Goal: Task Accomplishment & Management: Manage account settings

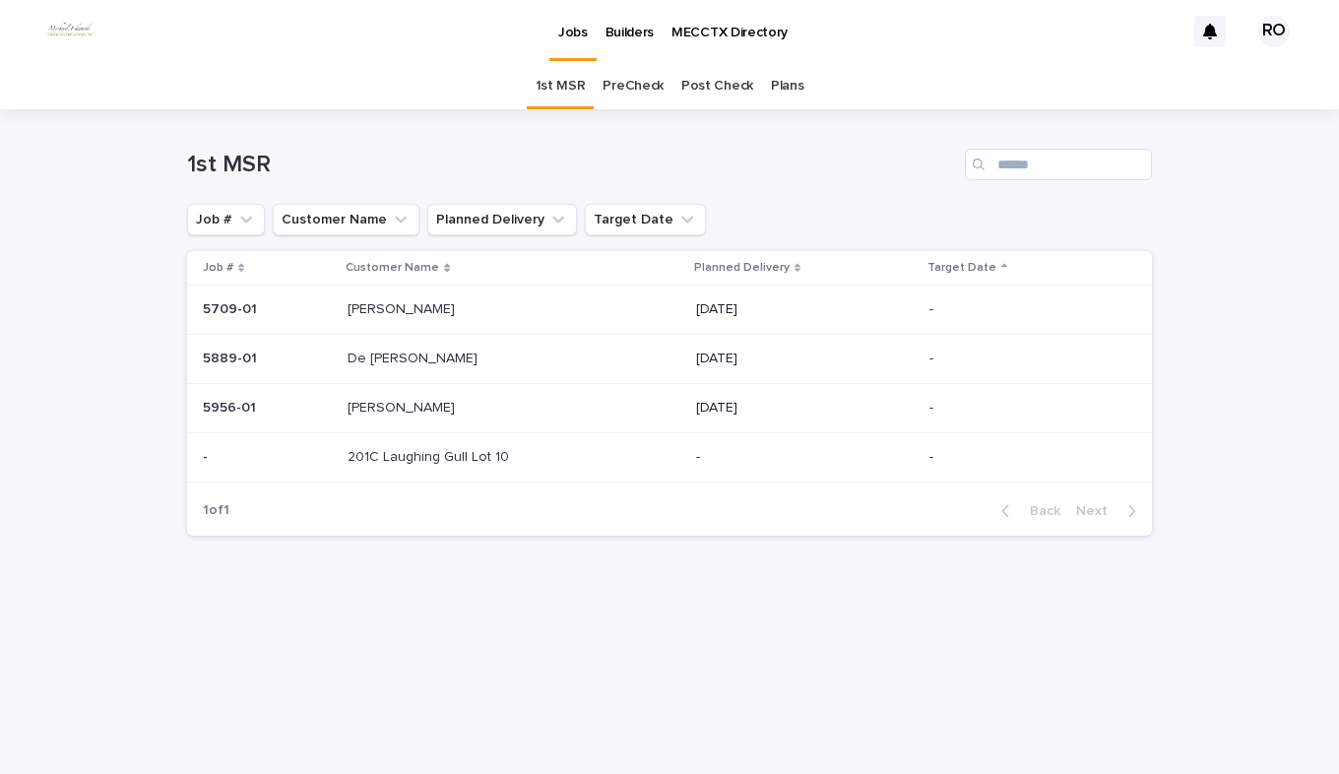
click at [641, 90] on link "PreCheck" at bounding box center [633, 86] width 61 height 46
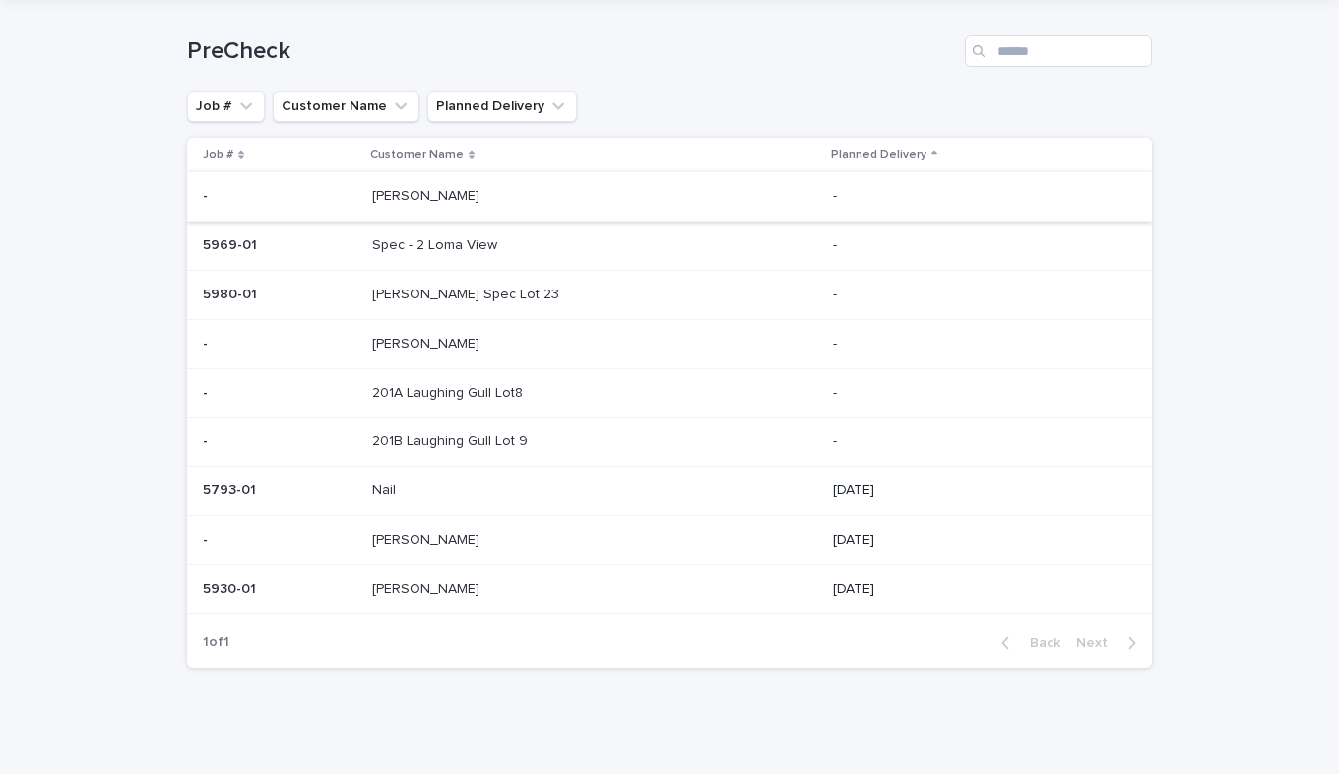
scroll to position [121, 0]
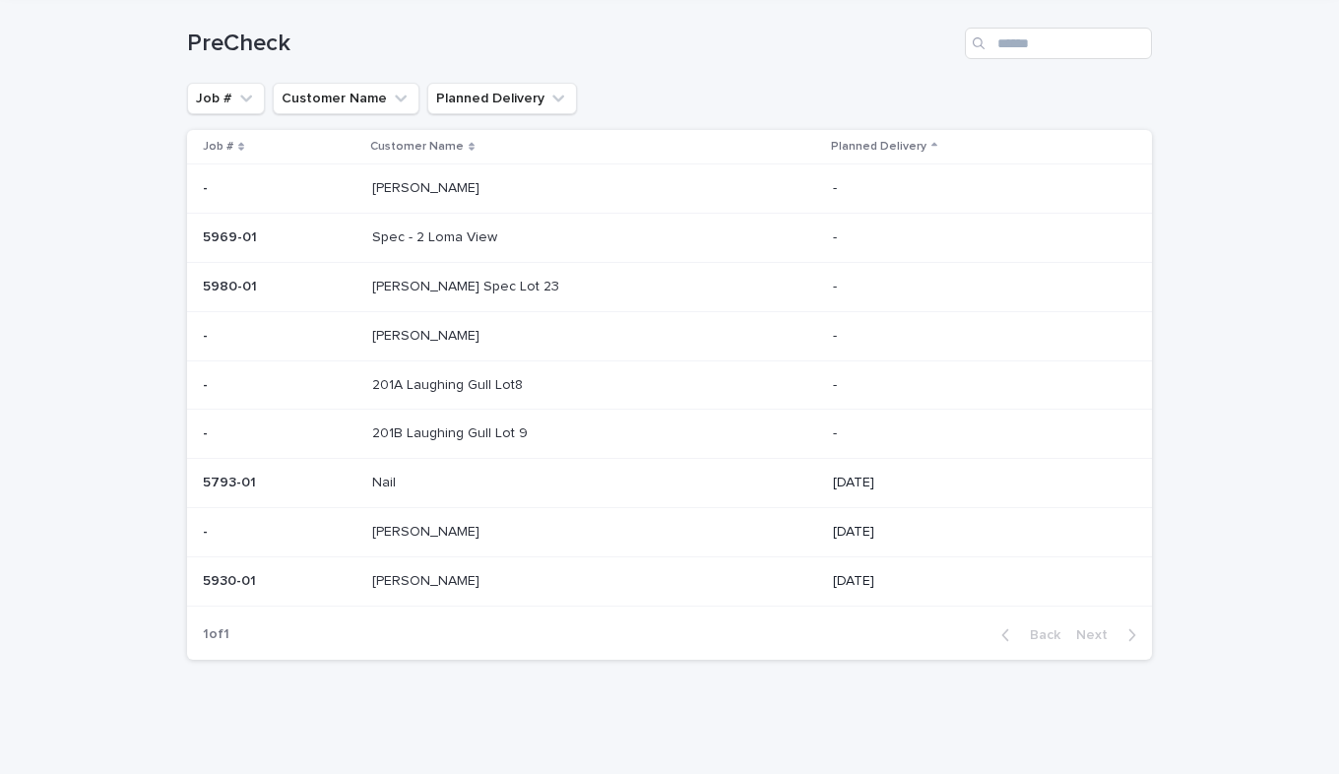
click at [412, 539] on p "[PERSON_NAME]" at bounding box center [427, 530] width 111 height 21
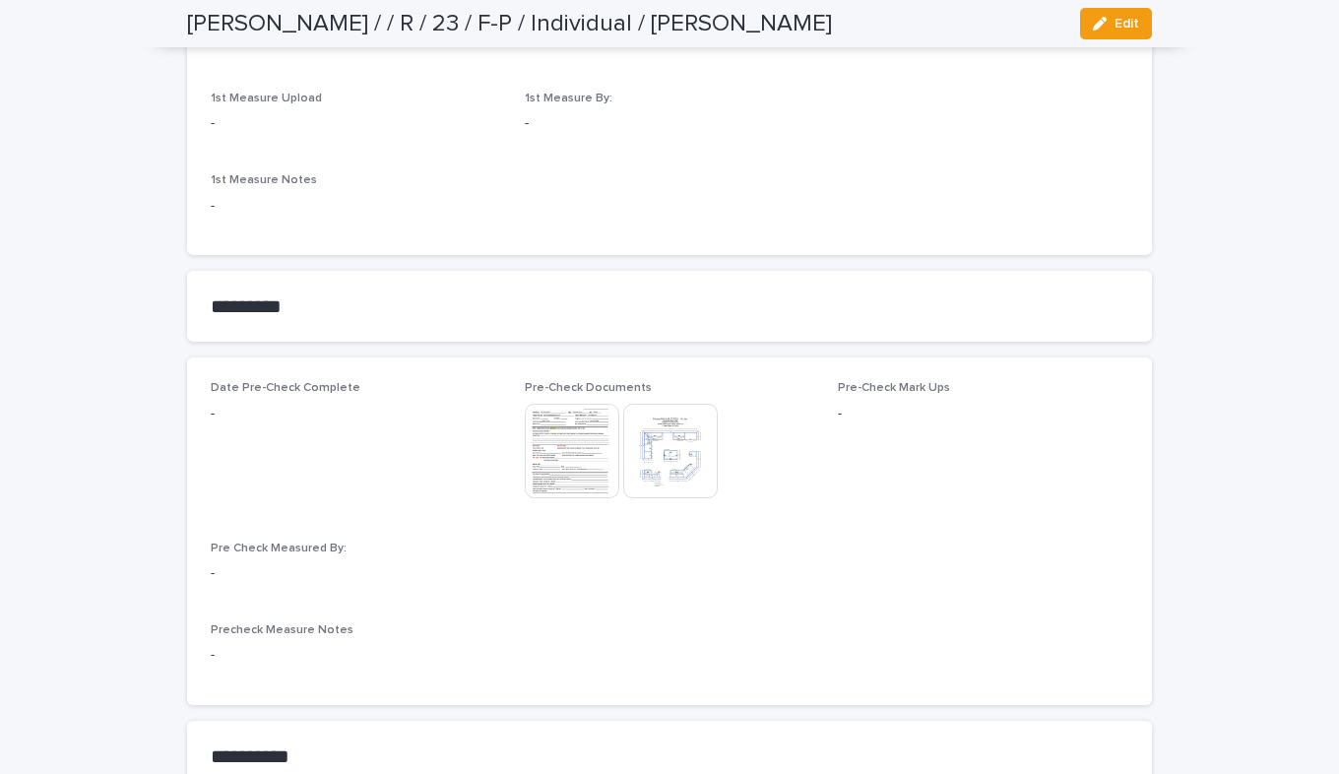
scroll to position [1280, 0]
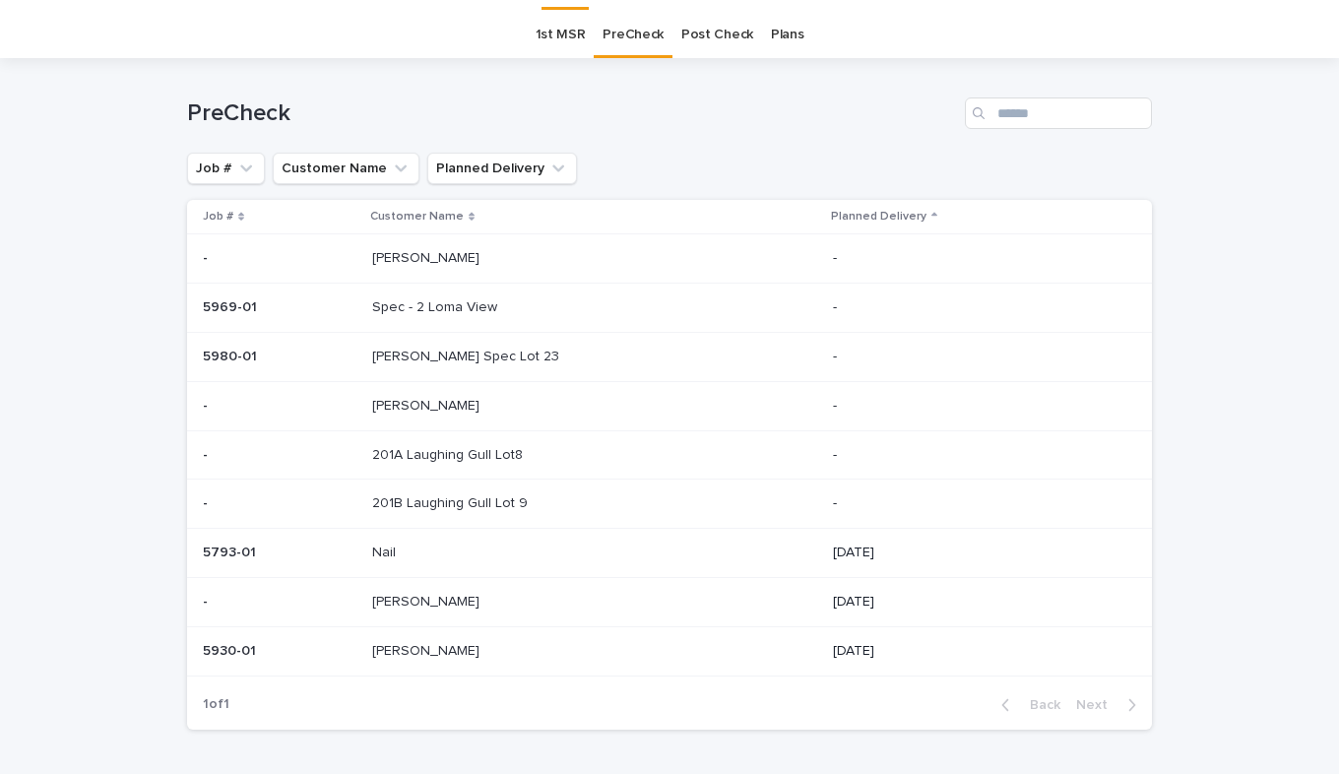
scroll to position [63, 0]
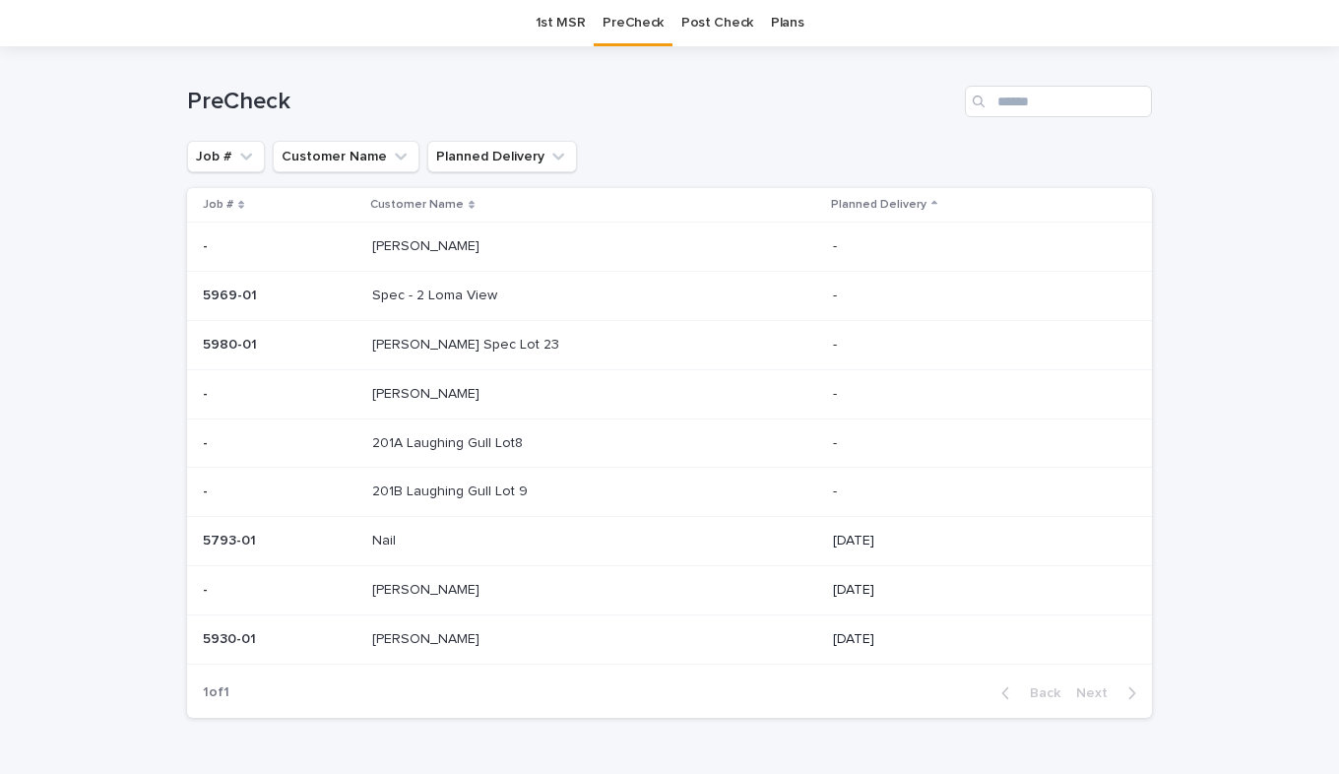
click at [386, 632] on p "[PERSON_NAME]" at bounding box center [427, 637] width 111 height 21
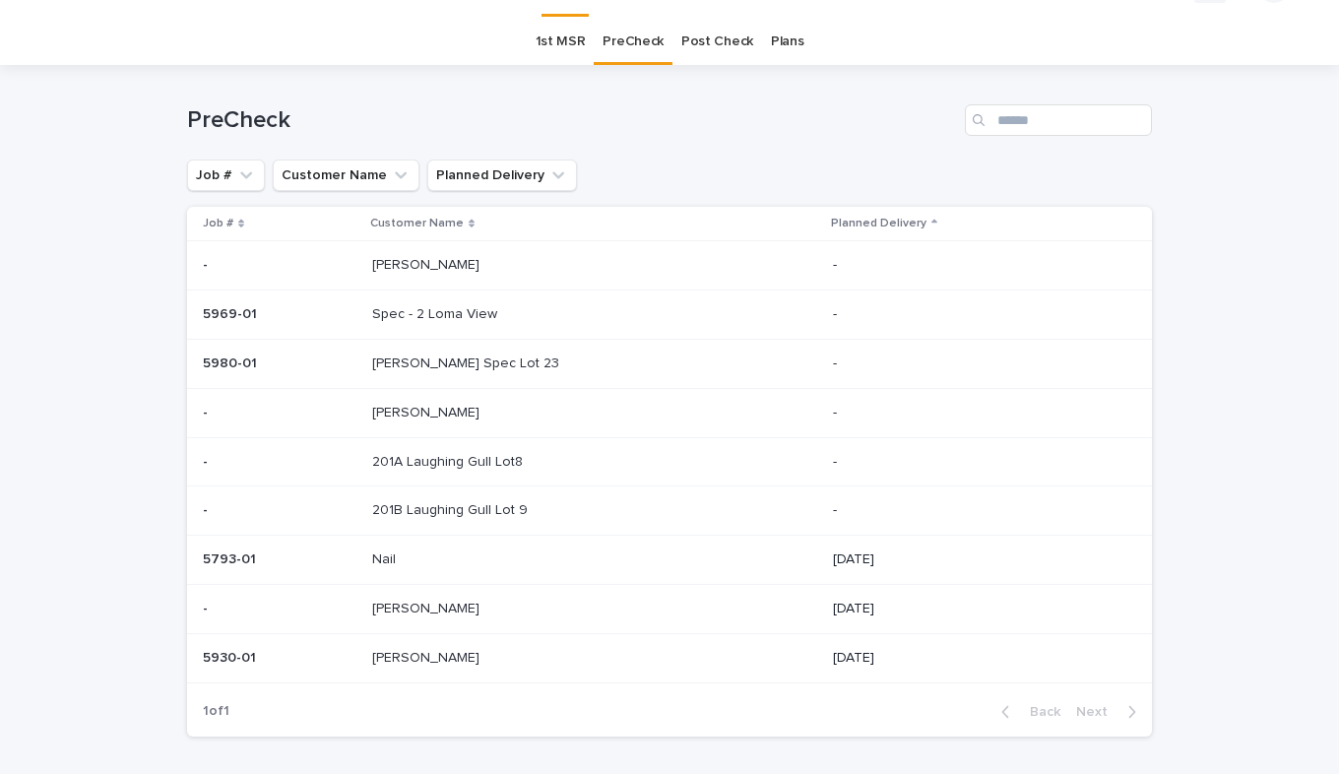
scroll to position [63, 0]
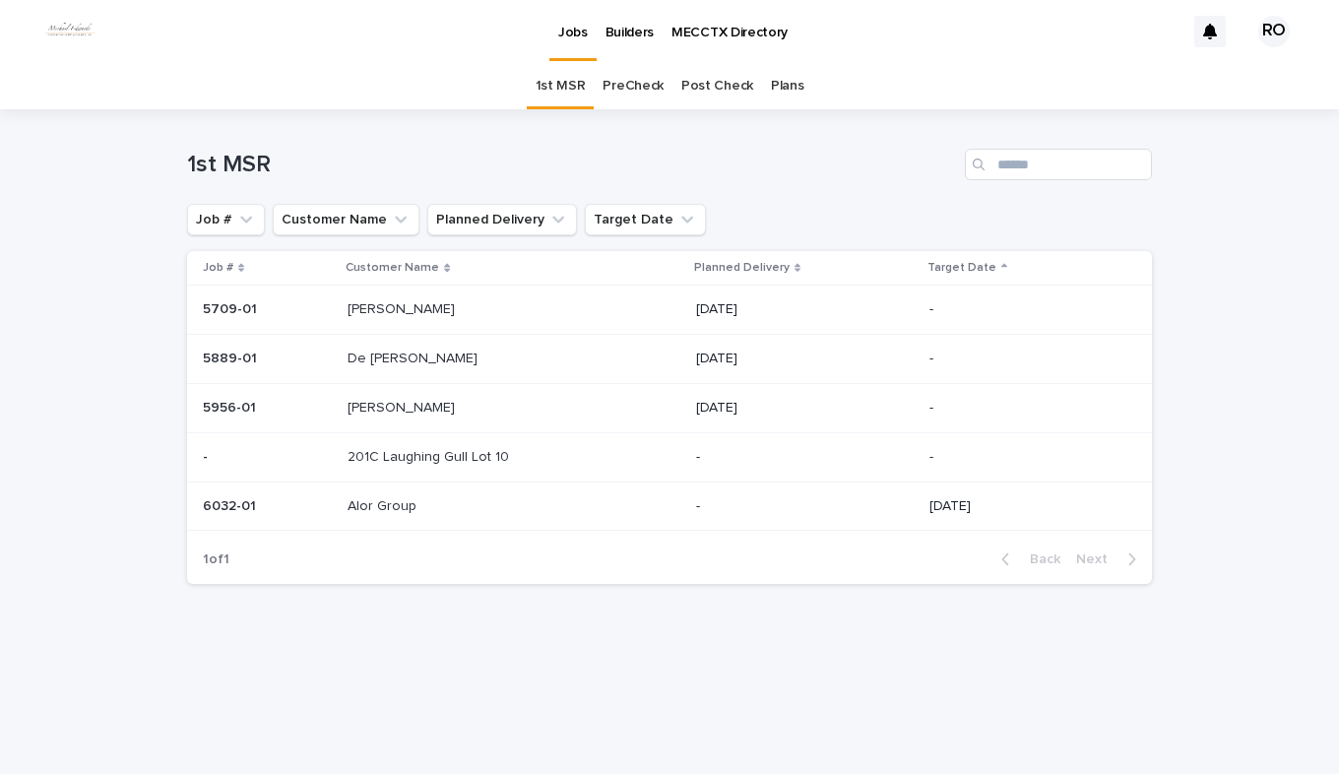
click at [379, 503] on p "Alor Group" at bounding box center [384, 504] width 73 height 21
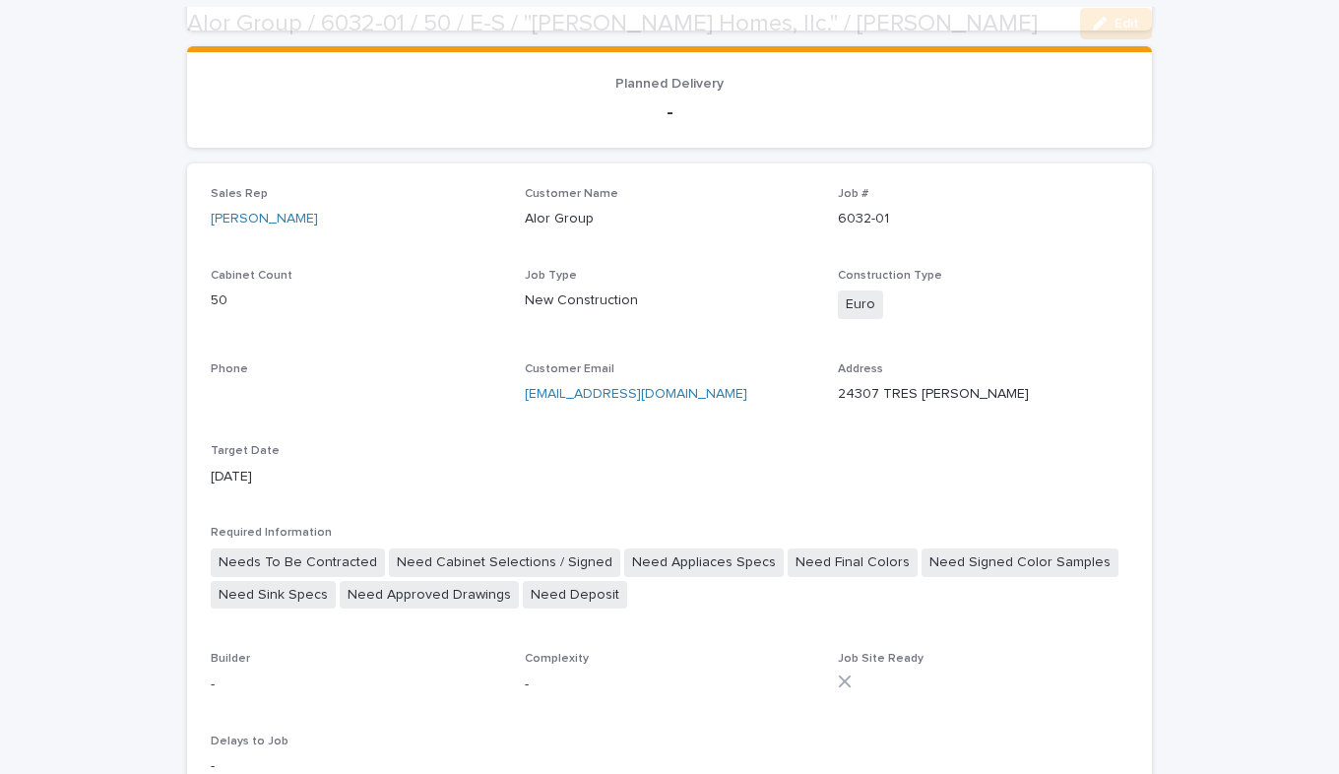
scroll to position [689, 0]
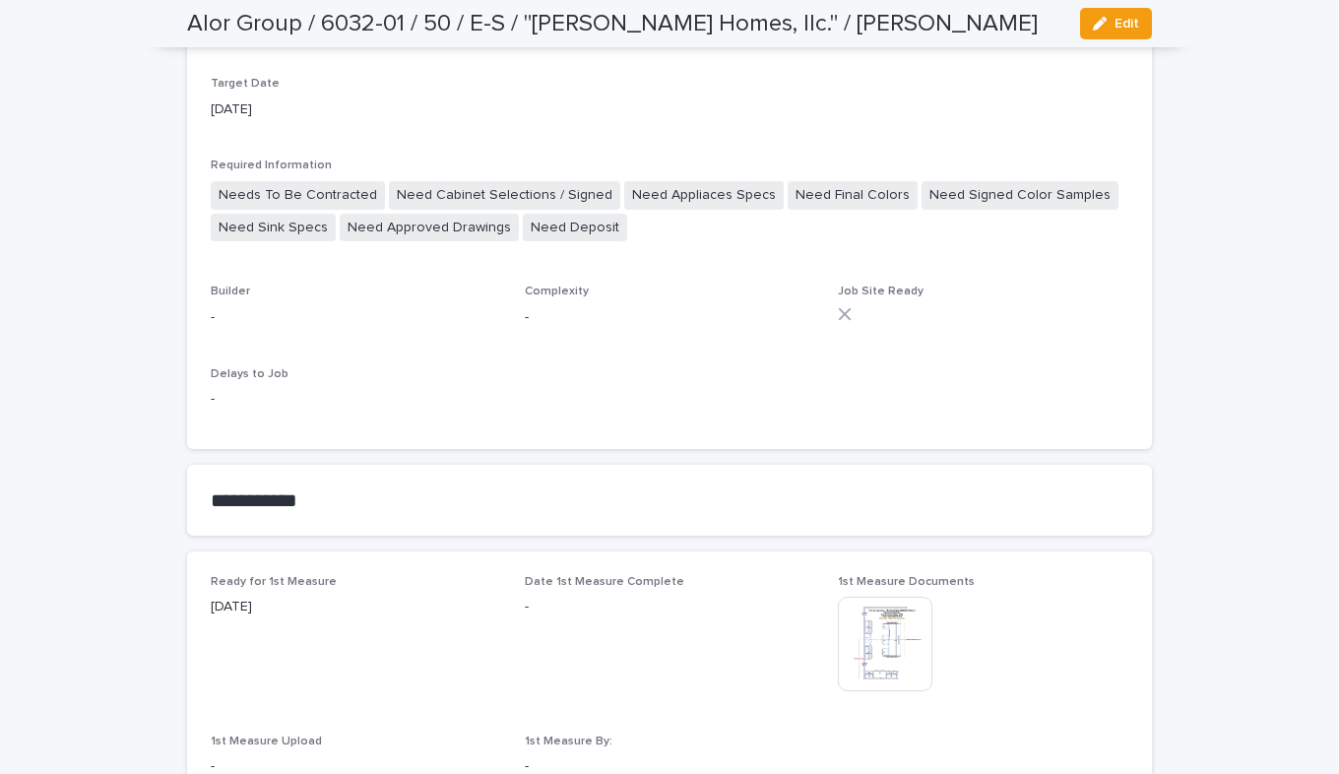
click at [865, 647] on img at bounding box center [885, 644] width 95 height 95
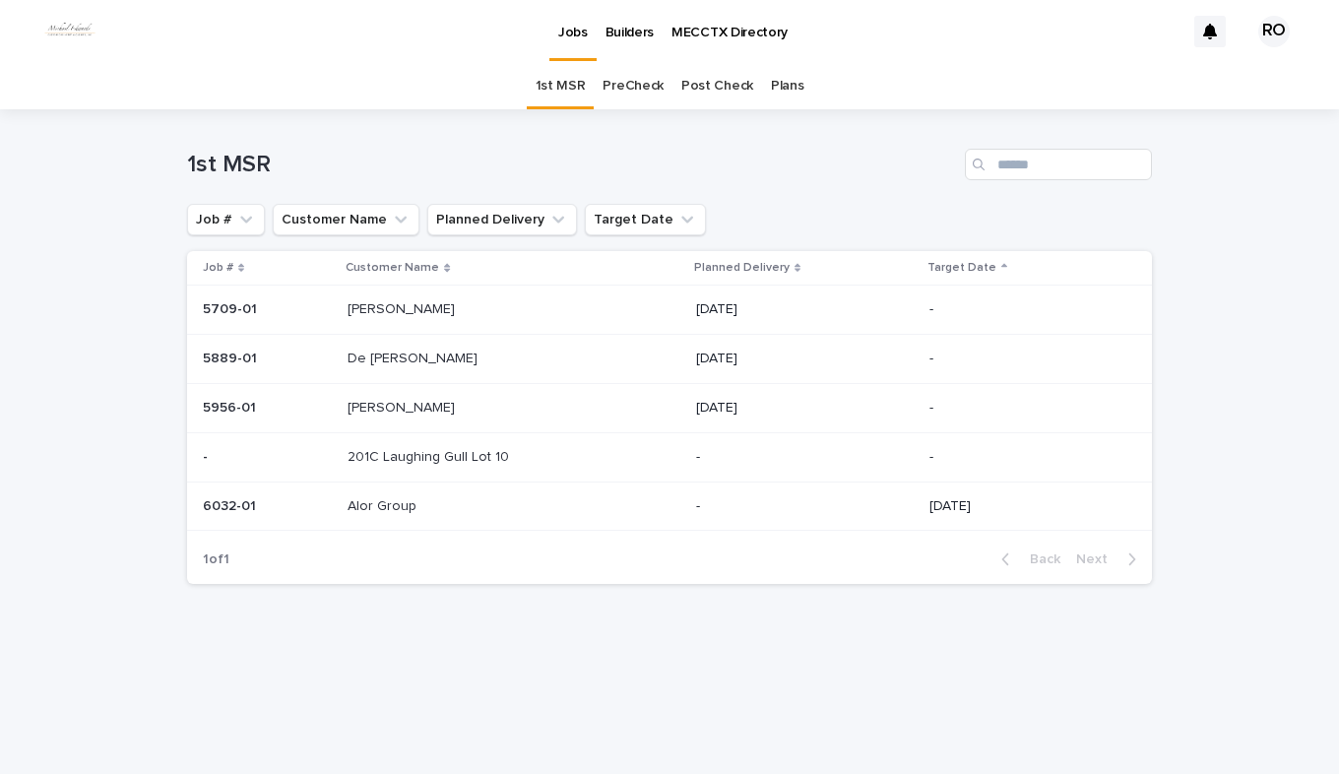
click at [388, 408] on p "[PERSON_NAME]" at bounding box center [403, 406] width 111 height 21
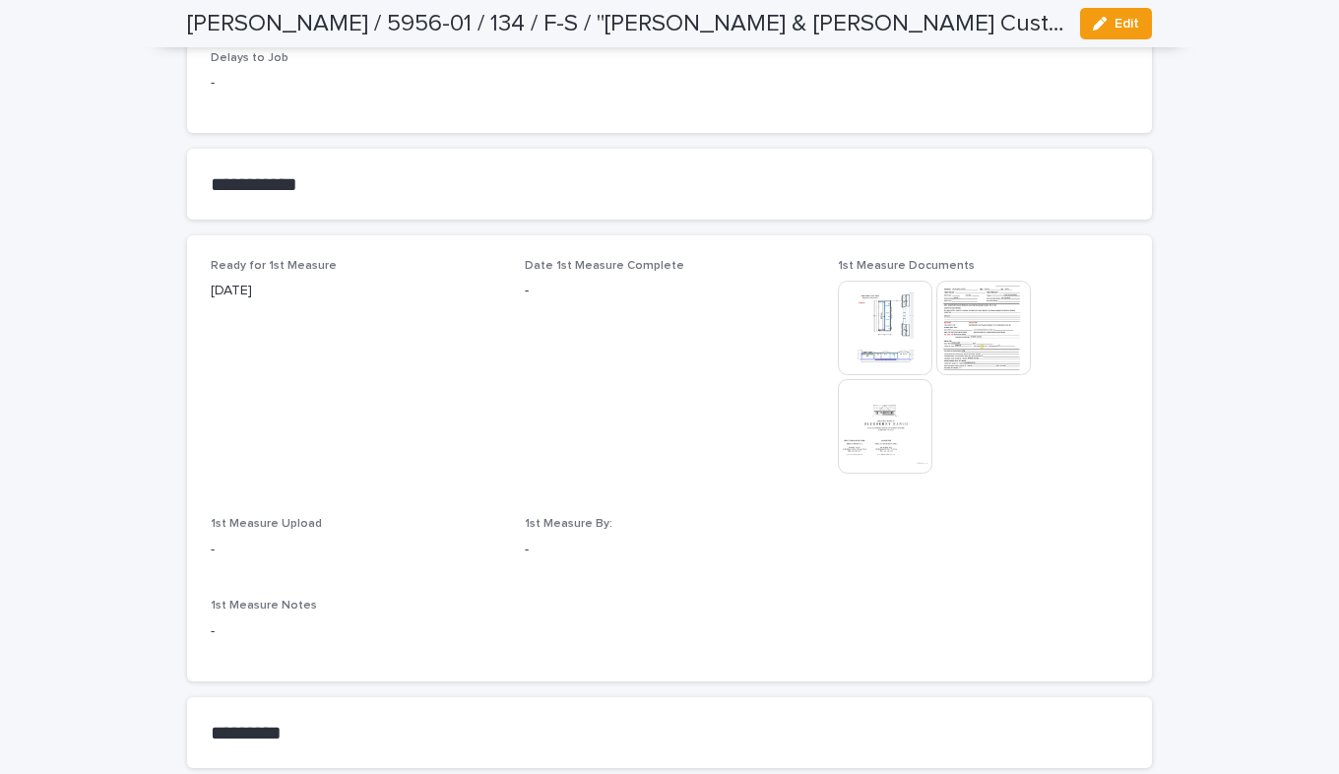
scroll to position [985, 0]
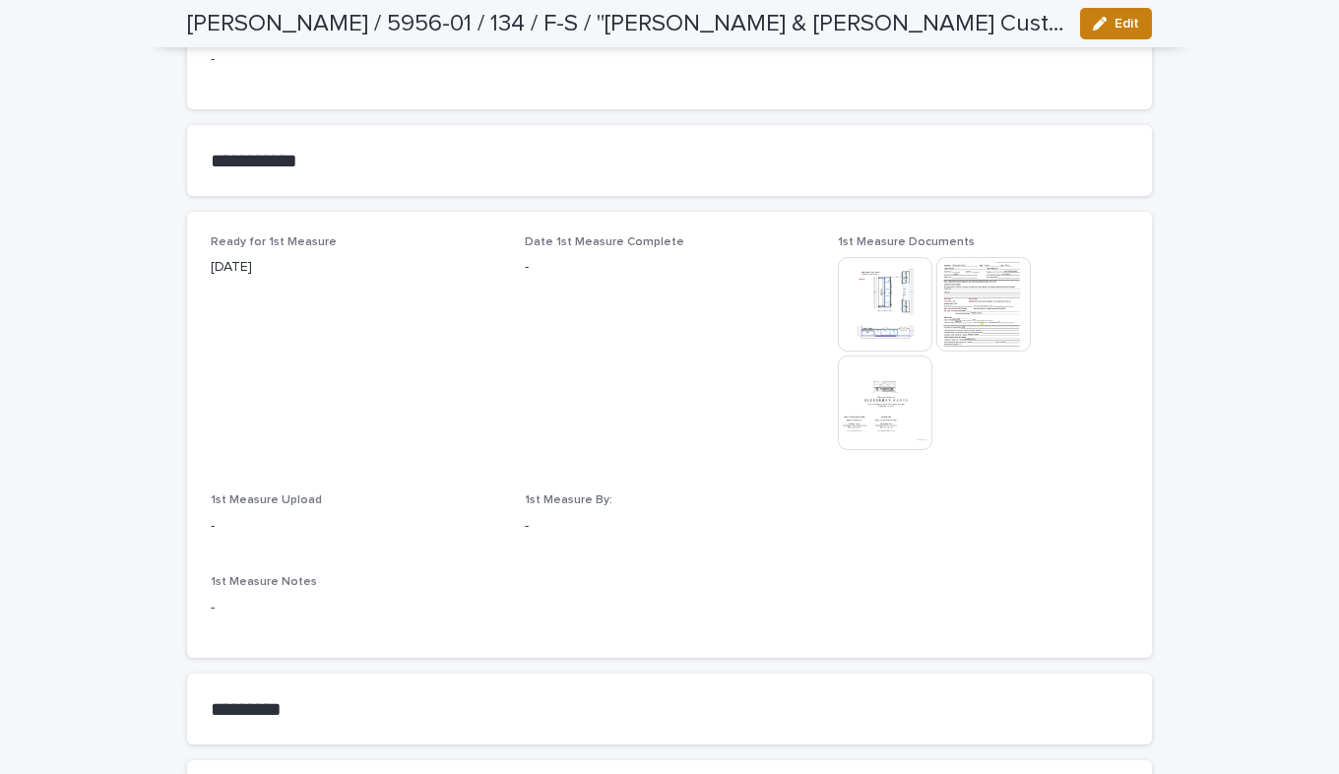
click at [1115, 17] on span "Edit" at bounding box center [1127, 24] width 25 height 14
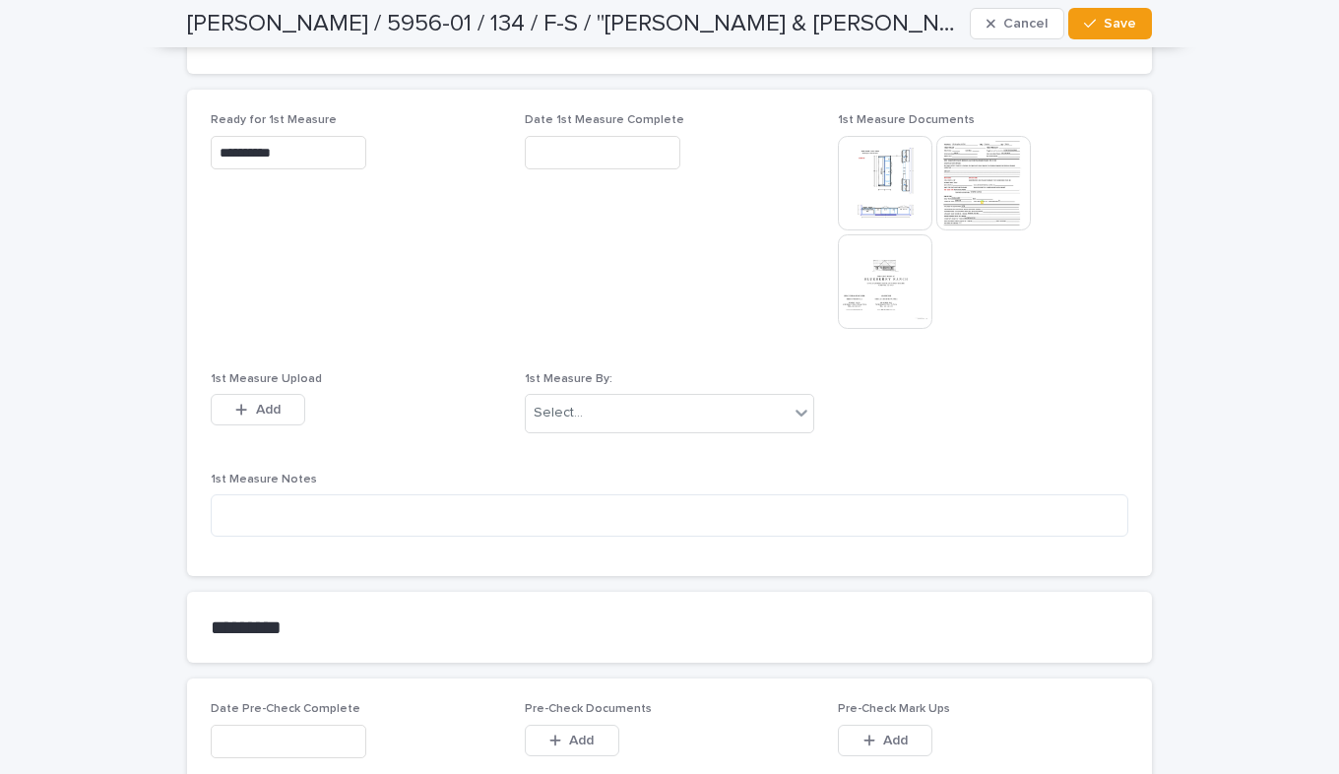
scroll to position [1160, 0]
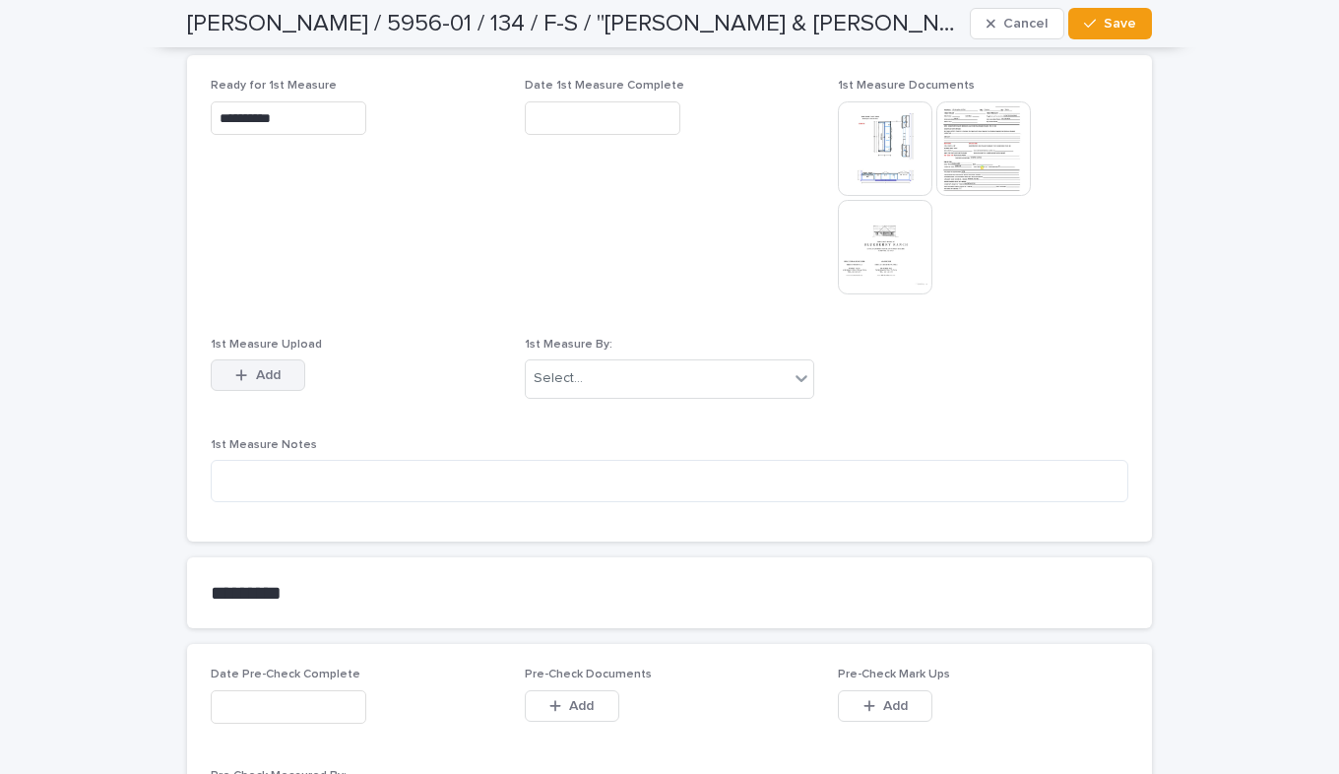
click at [238, 373] on icon "button" at bounding box center [241, 375] width 12 height 14
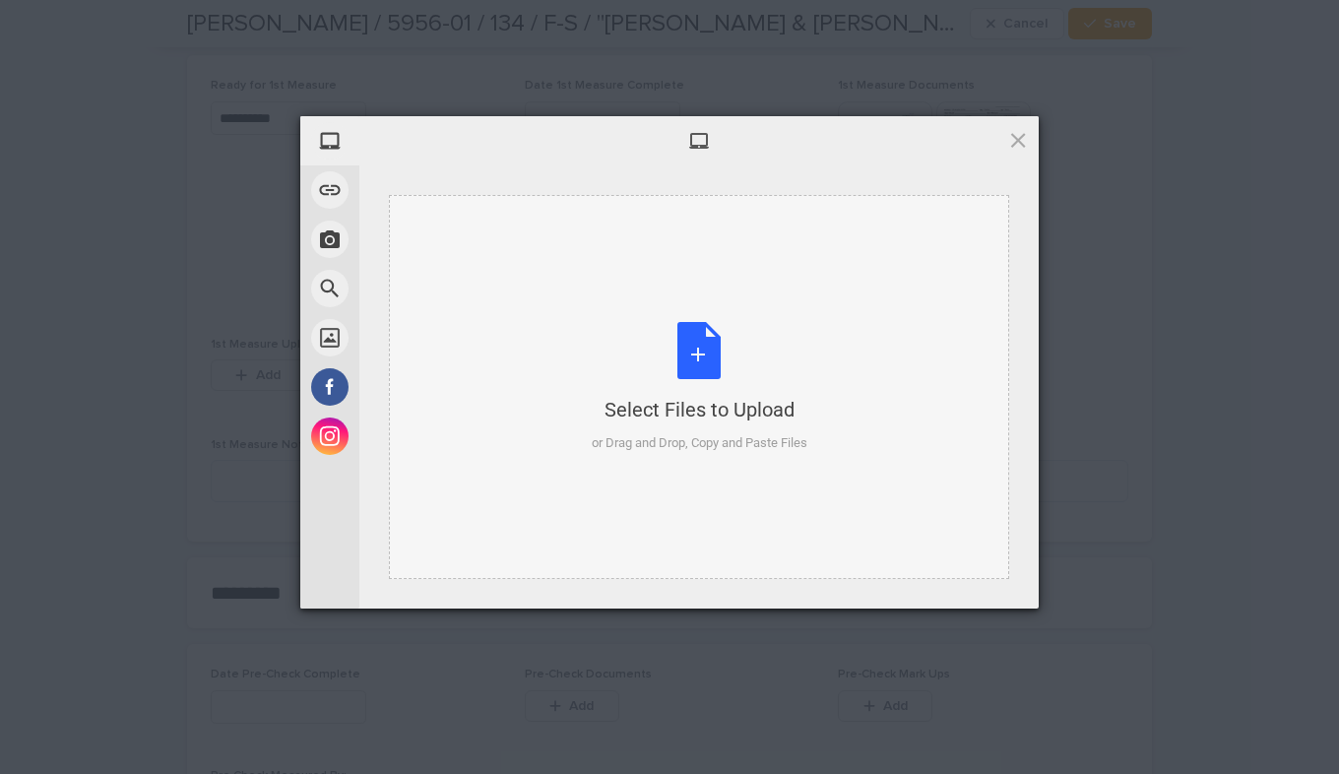
click at [688, 354] on div "Select Files to Upload or Drag and Drop, Copy and Paste Files" at bounding box center [700, 387] width 216 height 131
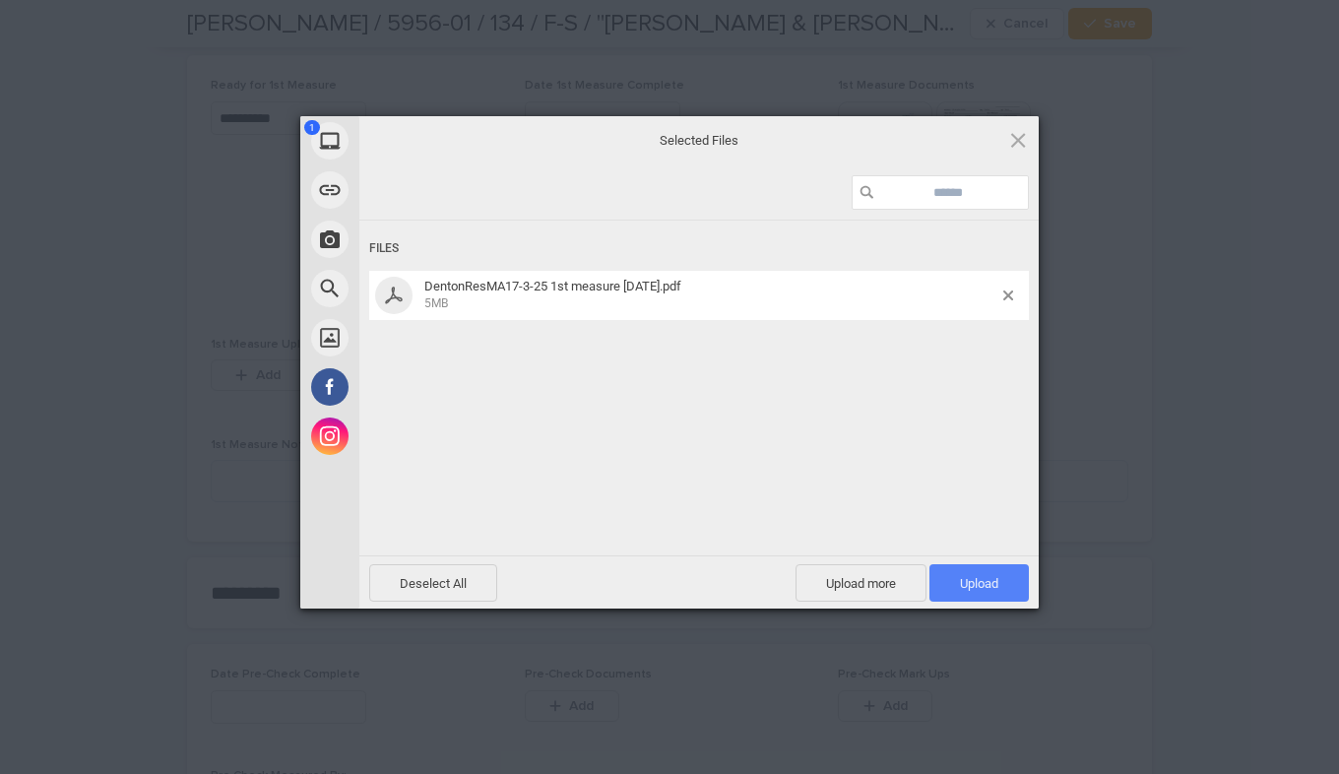
click at [965, 576] on span "Upload 1" at bounding box center [979, 583] width 38 height 15
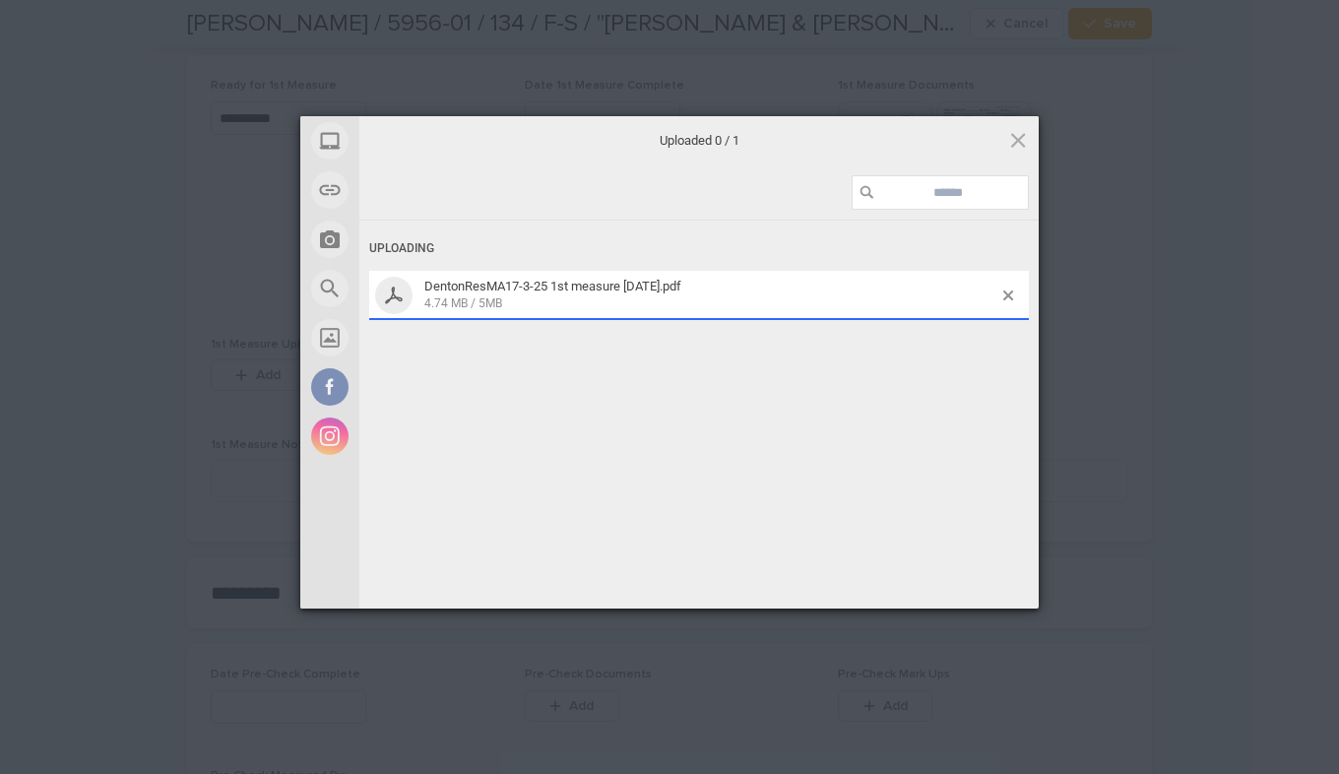
scroll to position [1195, 0]
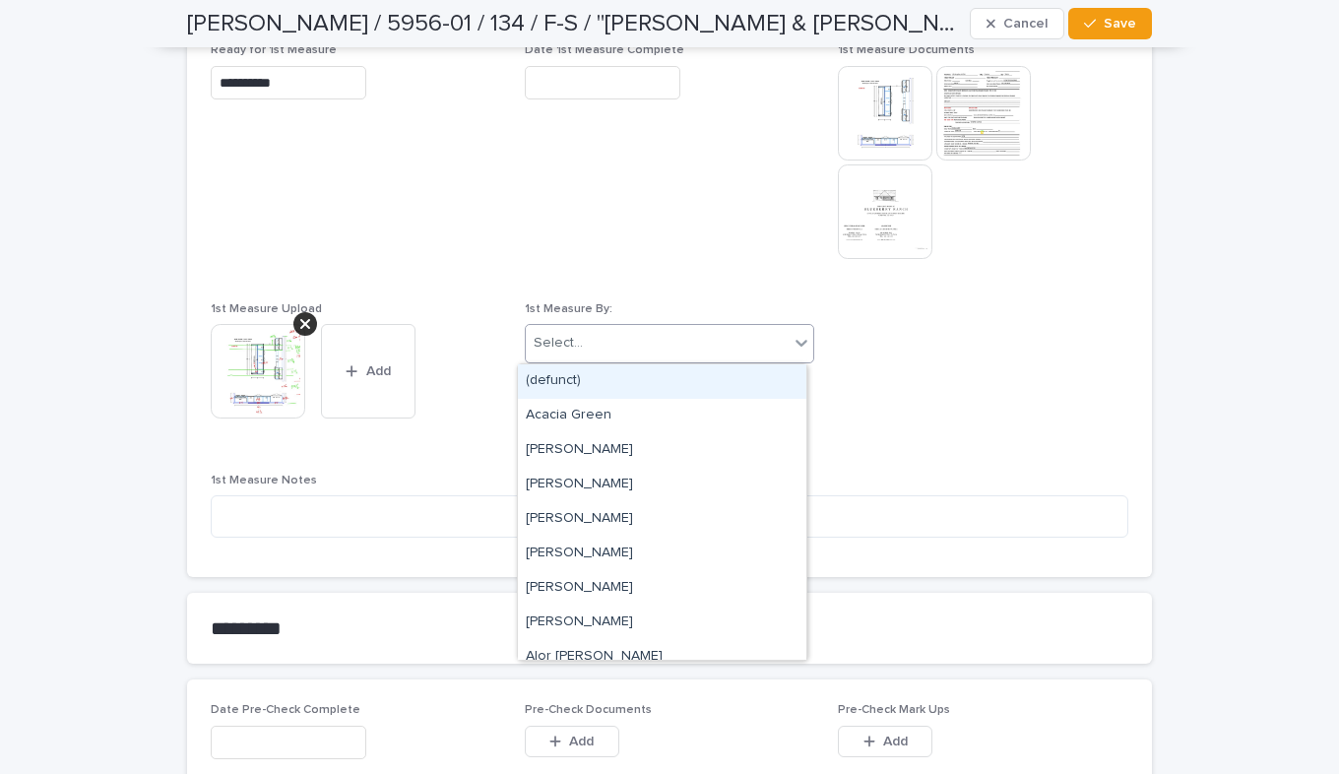
click at [797, 344] on icon at bounding box center [802, 343] width 20 height 20
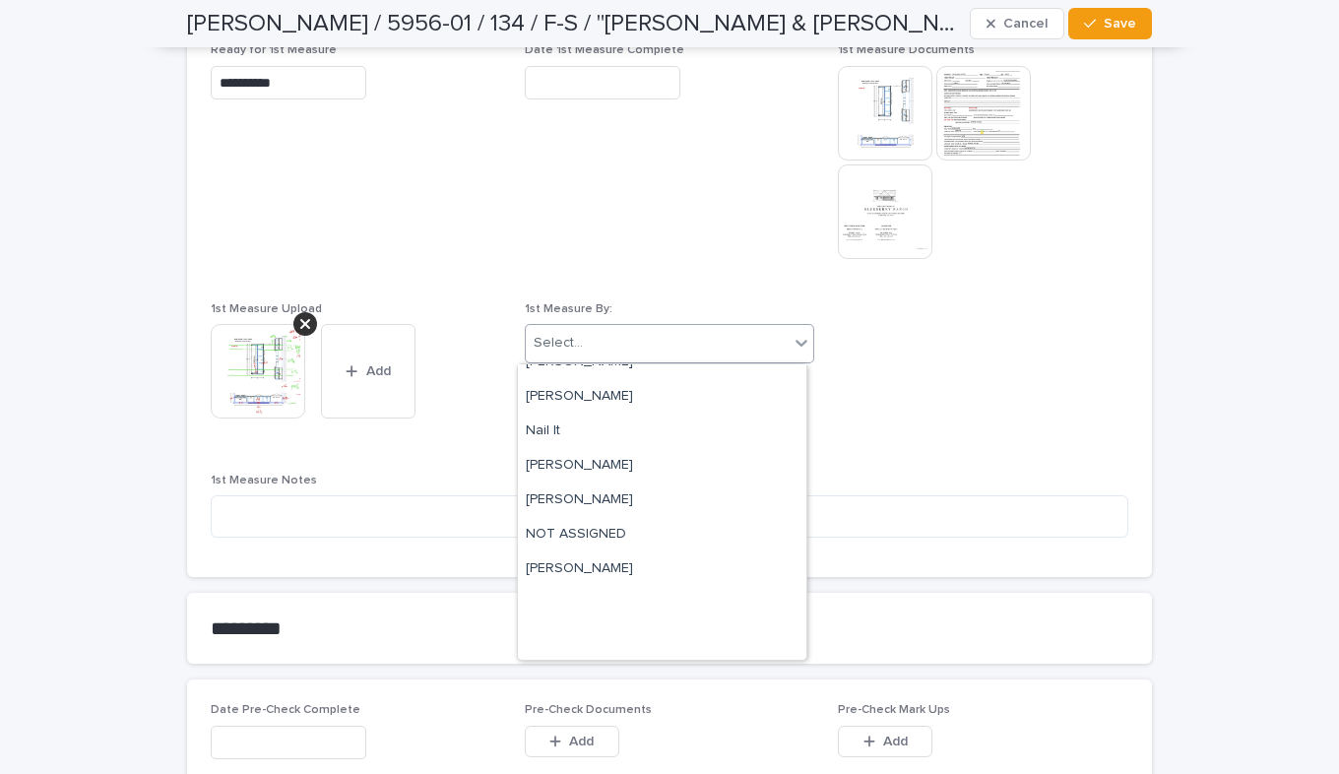
scroll to position [4394, 0]
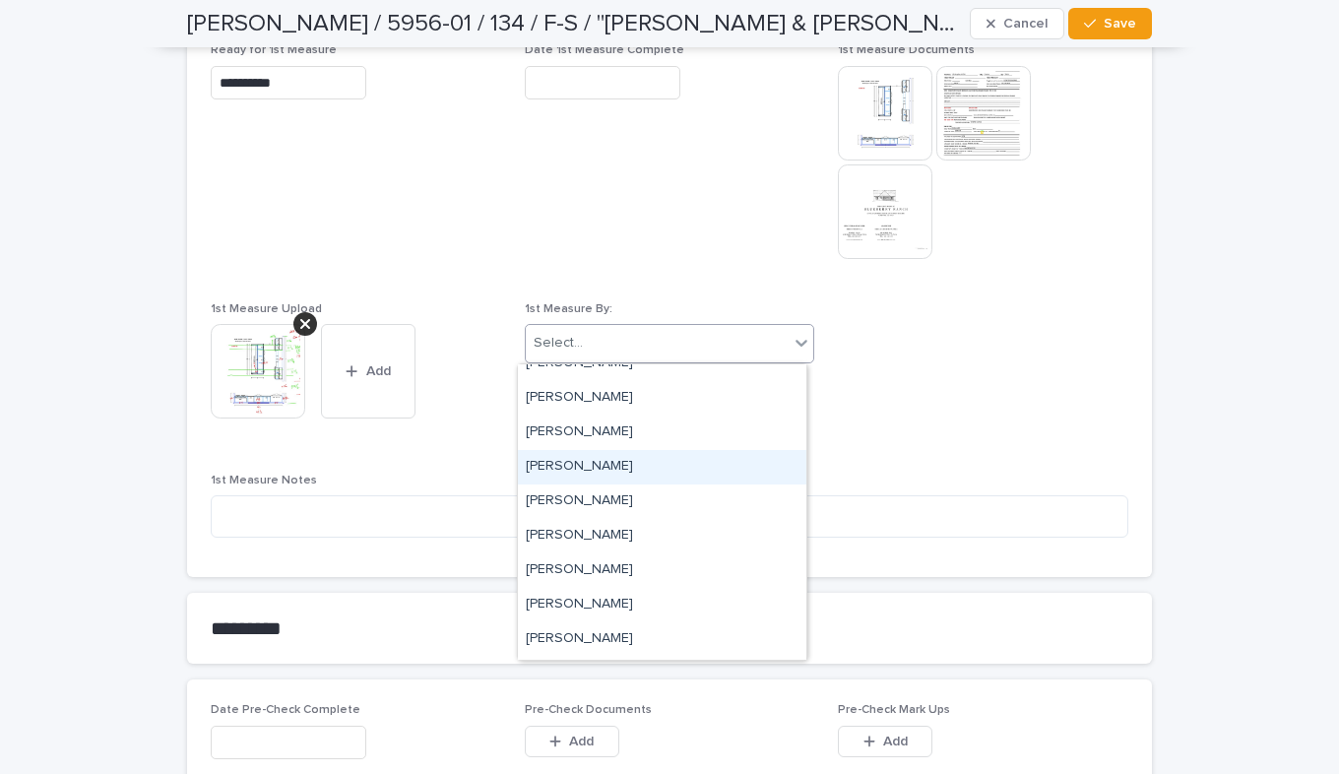
click at [539, 460] on div "[PERSON_NAME]" at bounding box center [662, 467] width 288 height 34
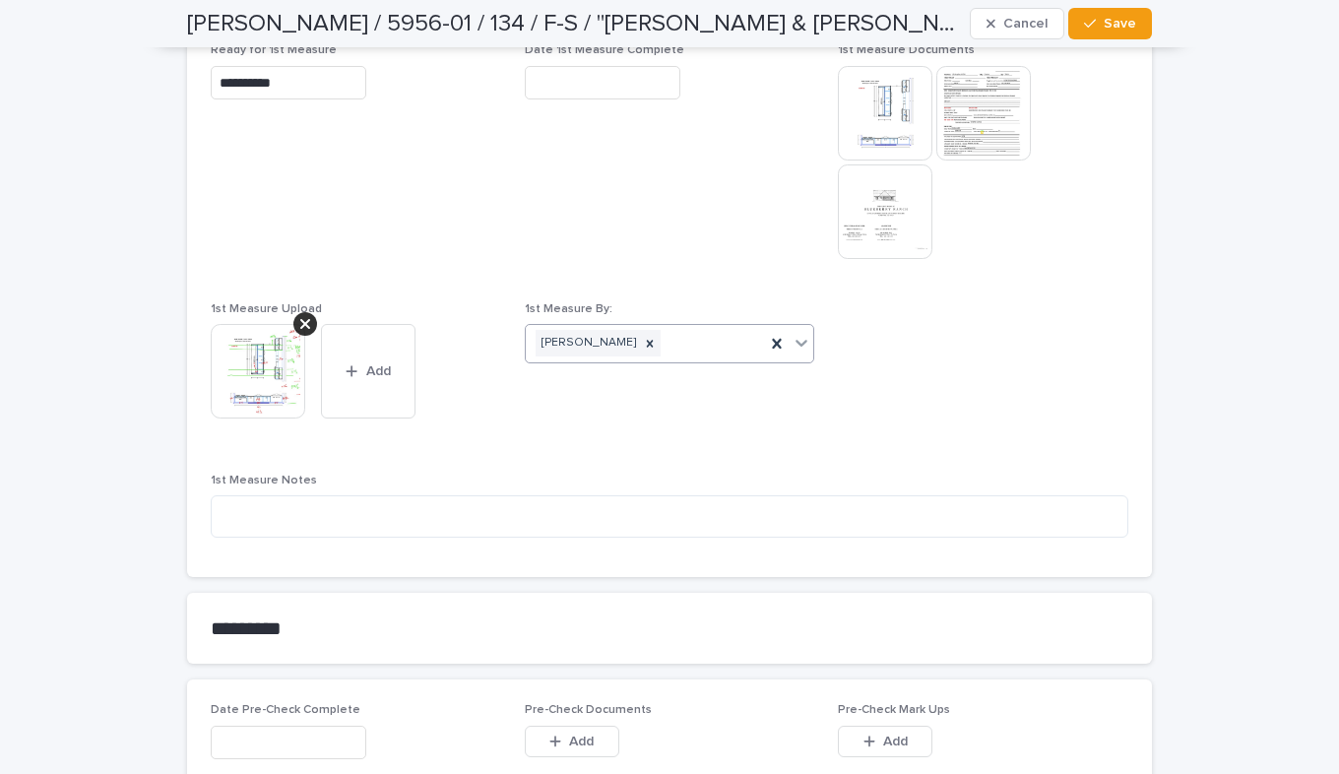
click at [543, 90] on input "text" at bounding box center [603, 83] width 156 height 34
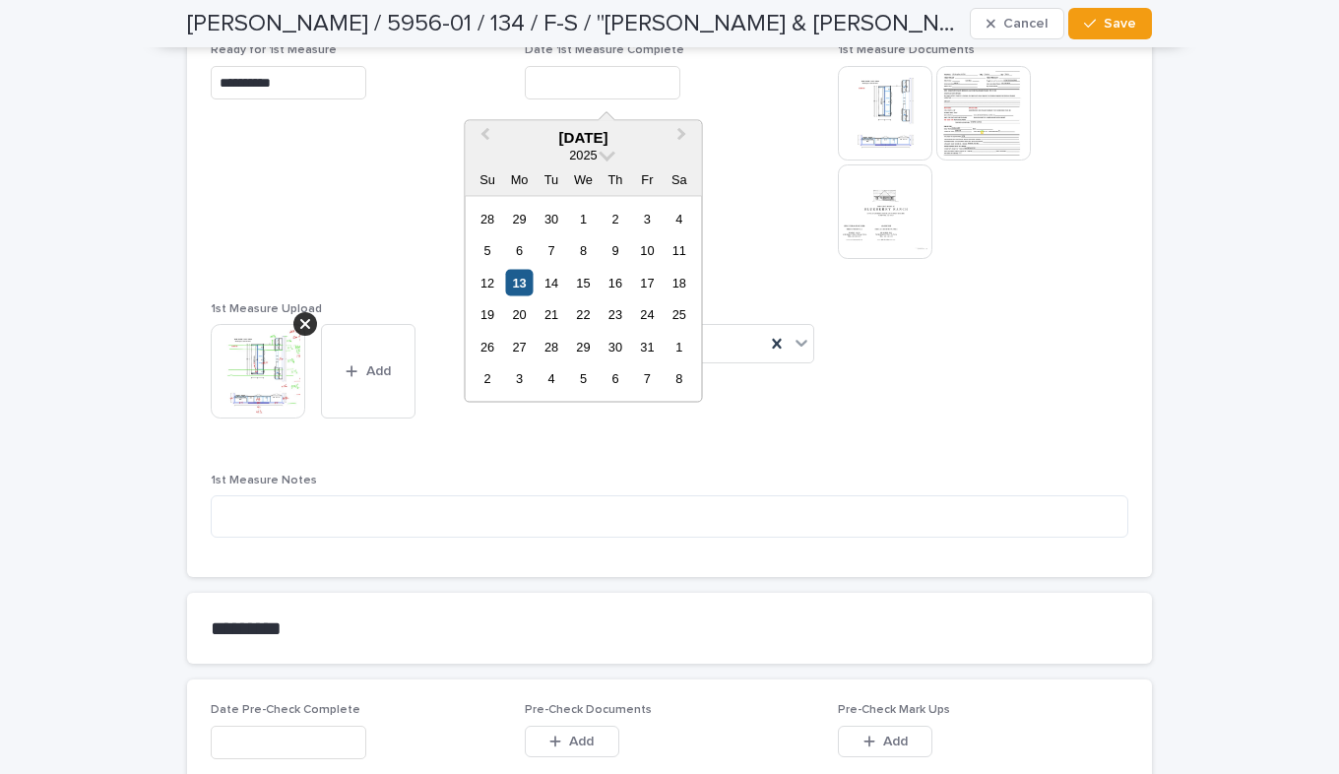
click at [519, 289] on div "13" at bounding box center [519, 282] width 27 height 27
type input "**********"
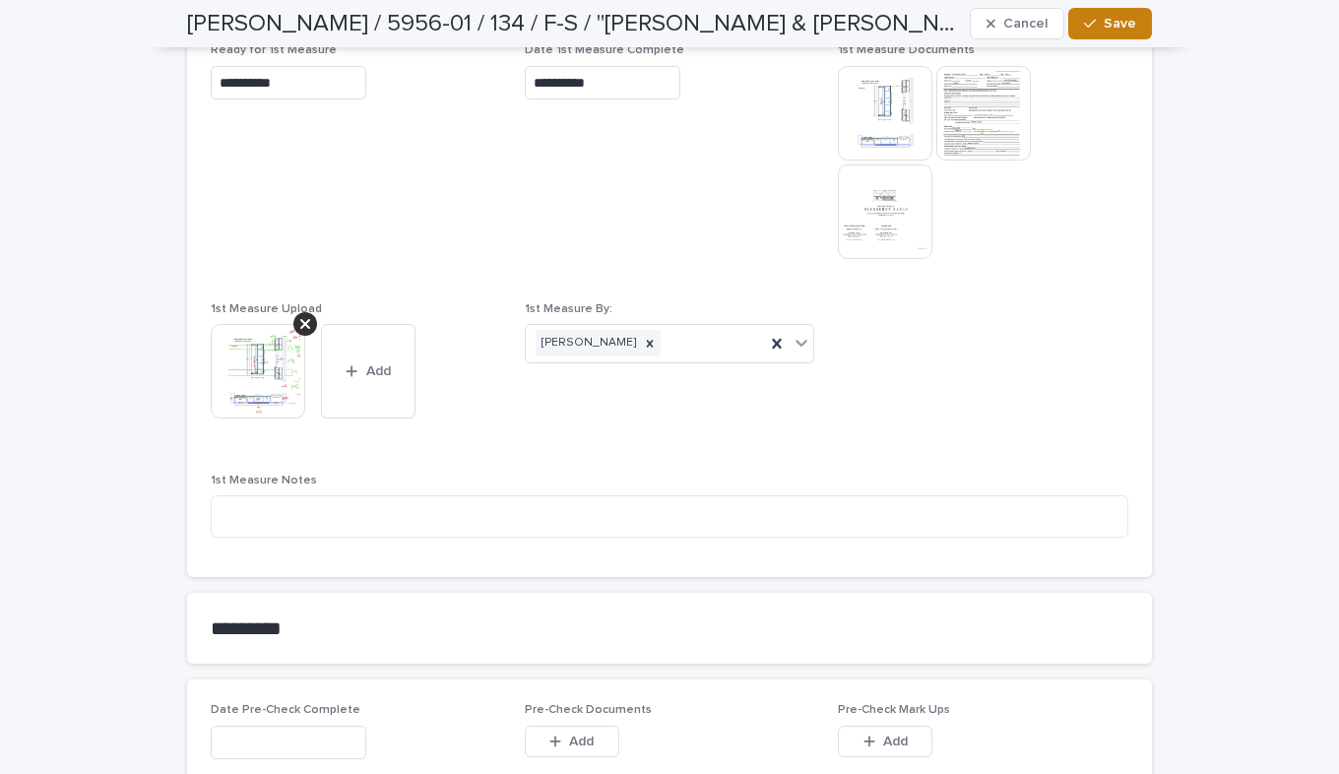
click at [1138, 28] on button "Save" at bounding box center [1110, 24] width 84 height 32
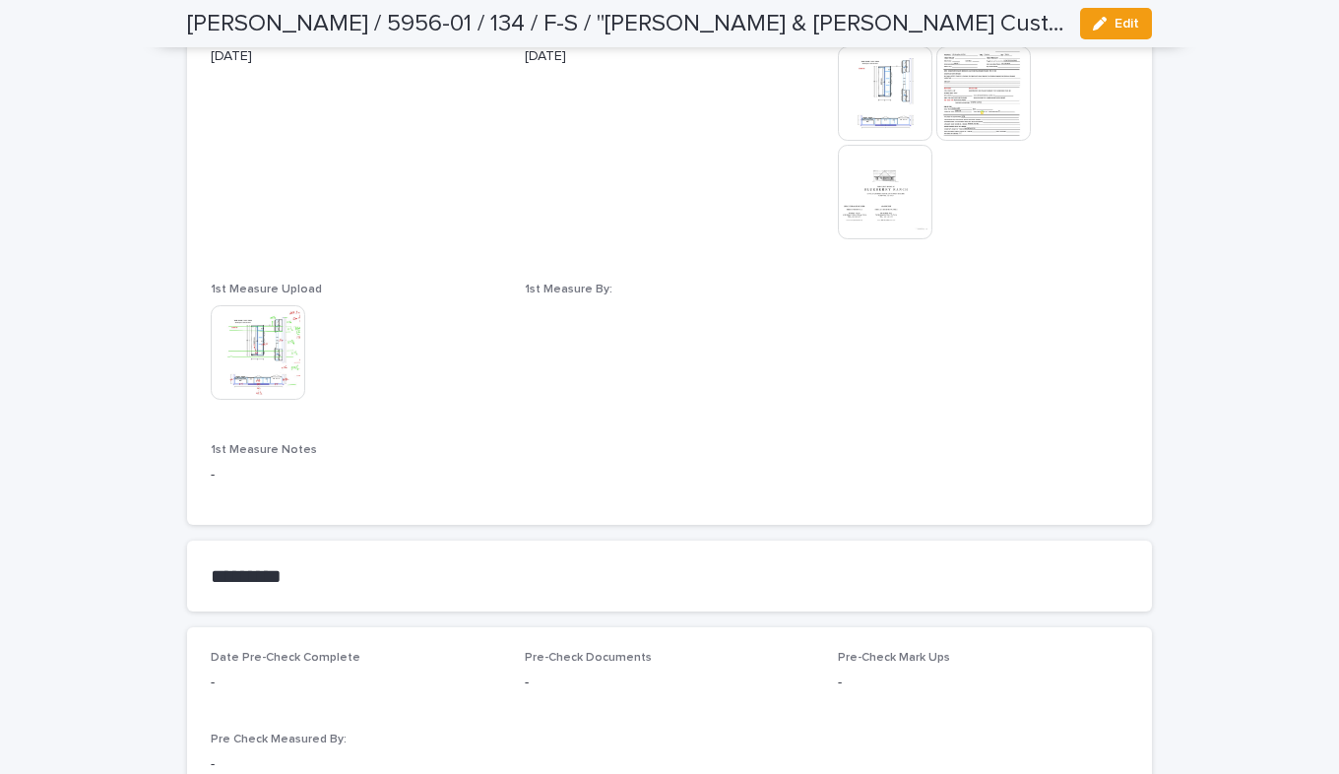
scroll to position [1121, 0]
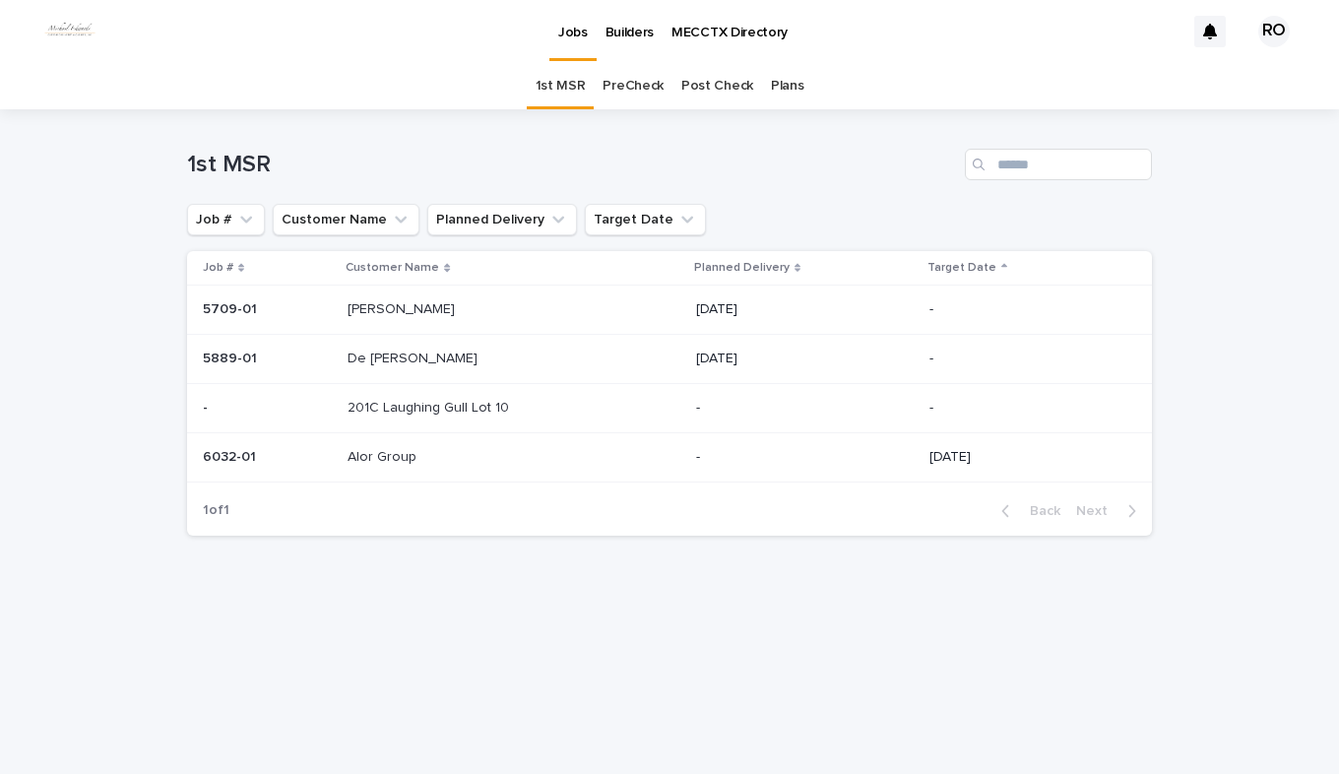
click at [345, 449] on td "Alor Group Alor Group" at bounding box center [514, 456] width 349 height 49
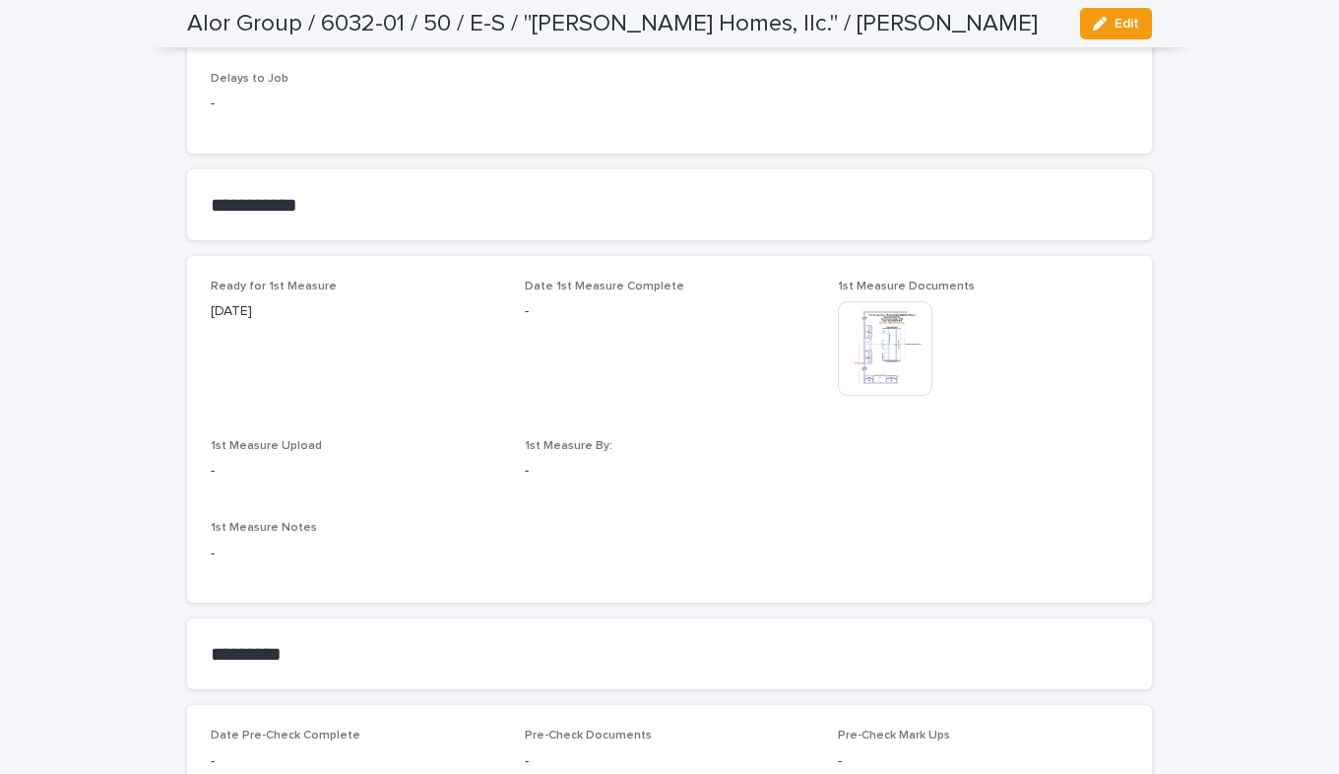
scroll to position [1048, 0]
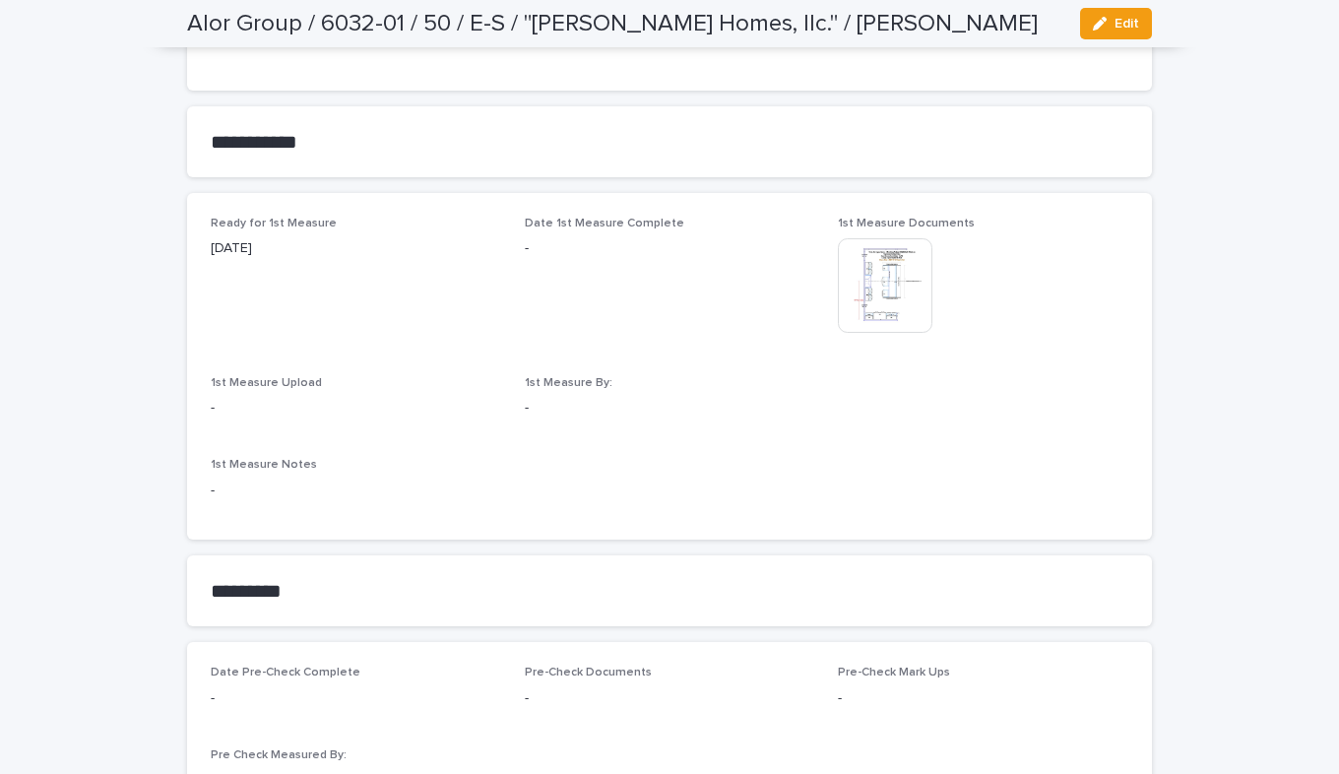
click at [884, 285] on img at bounding box center [885, 285] width 95 height 95
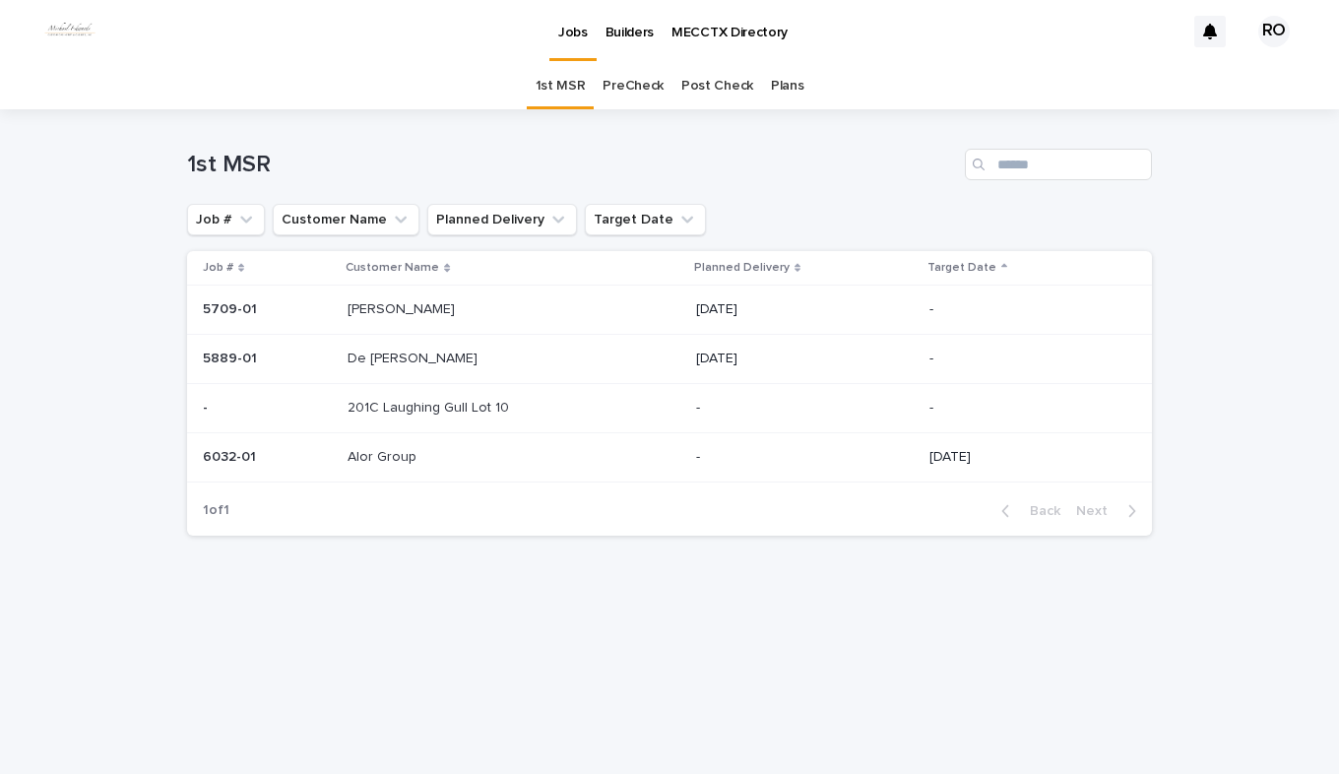
click at [442, 451] on p at bounding box center [471, 457] width 246 height 17
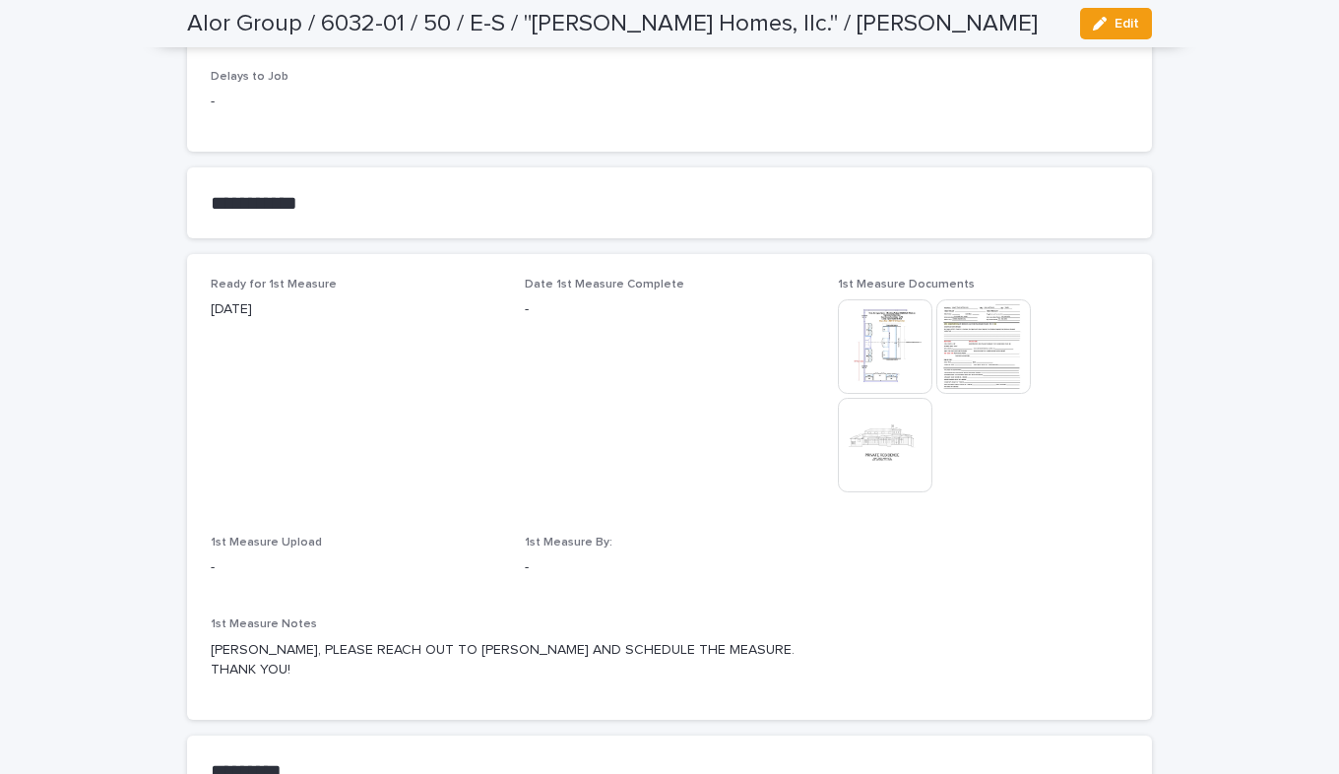
scroll to position [1048, 0]
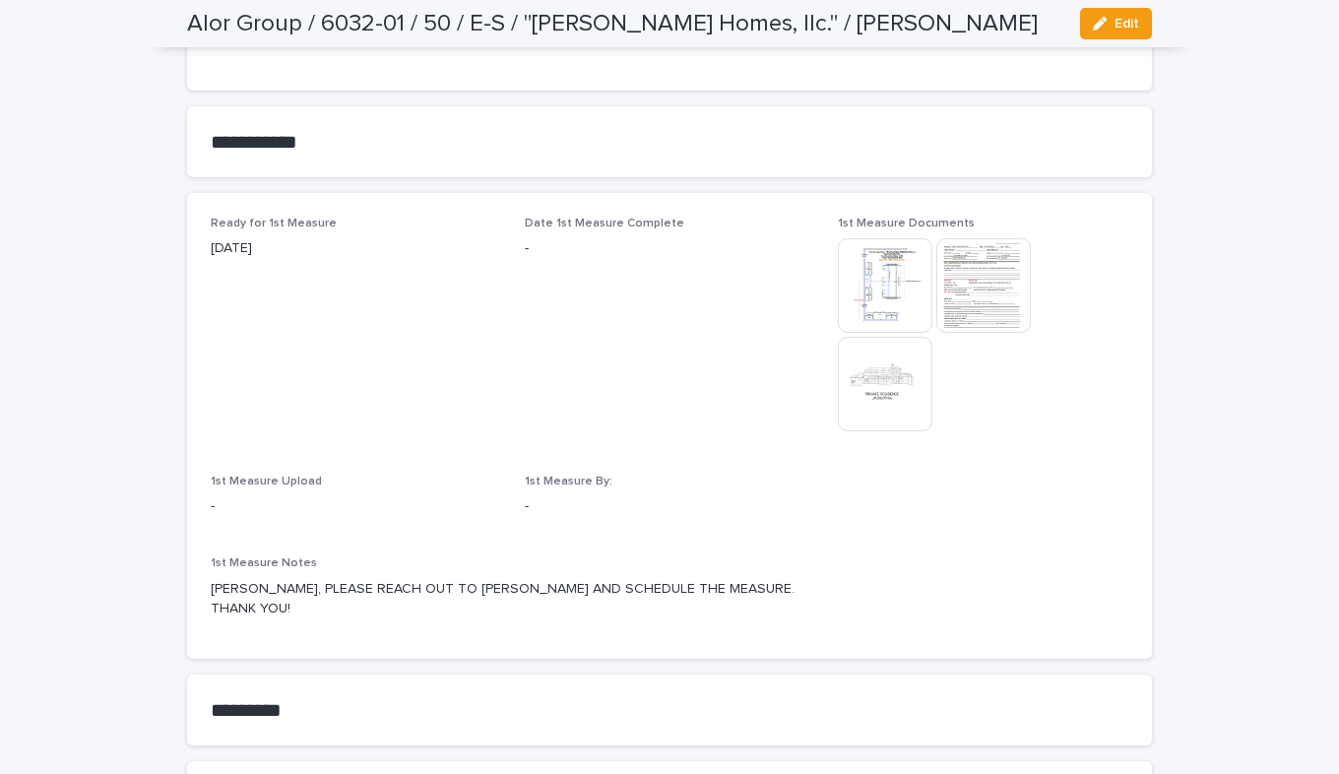
click at [988, 295] on img at bounding box center [983, 285] width 95 height 95
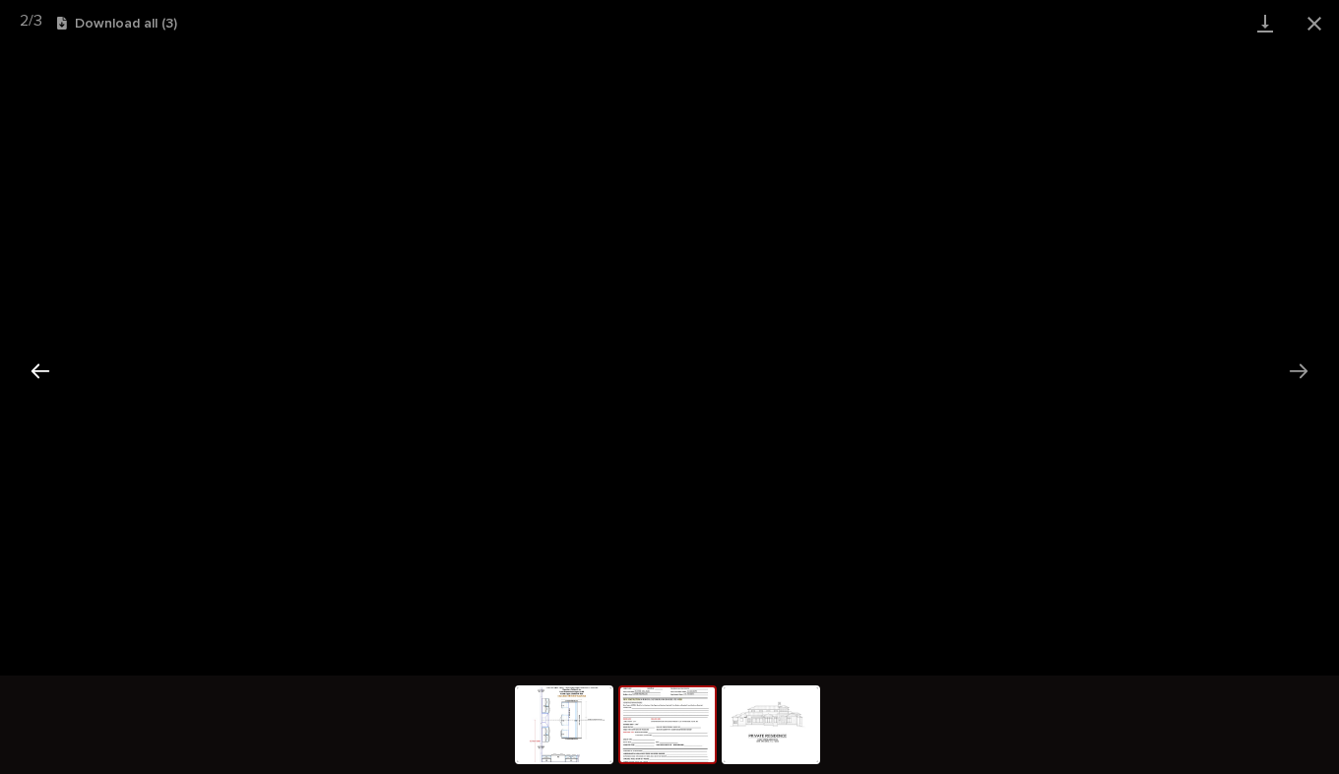
click at [46, 373] on button "Previous slide" at bounding box center [40, 371] width 41 height 38
